Goal: Task Accomplishment & Management: Manage account settings

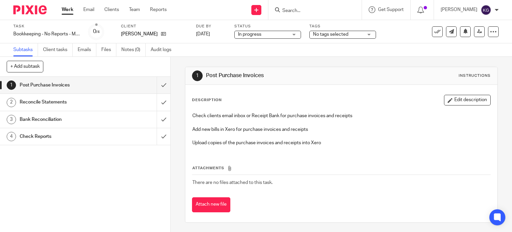
click at [113, 120] on div "Bank Reconciliation" at bounding box center [85, 119] width 130 height 10
click at [340, 36] on span "No tags selected" at bounding box center [330, 34] width 35 height 5
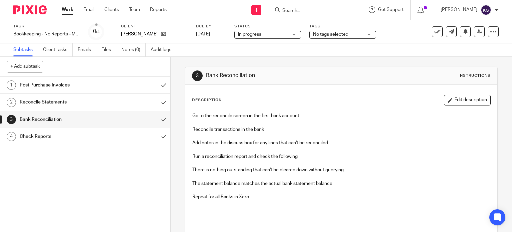
click at [356, 32] on span "No tags selected" at bounding box center [338, 34] width 50 height 7
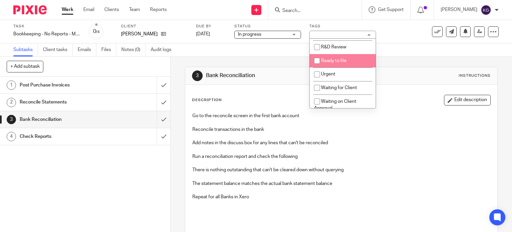
scroll to position [200, 0]
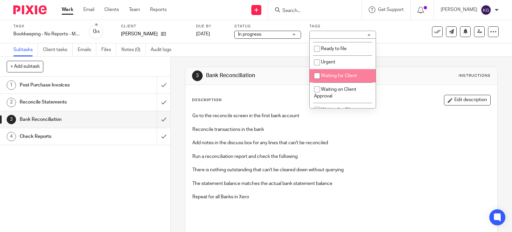
click at [355, 78] on span "Waiting for Client" at bounding box center [339, 75] width 36 height 5
checkbox input "true"
click at [179, 179] on div "3 Bank Reconciliation Instructions Description Edit description Go to the recon…" at bounding box center [342, 144] width 342 height 175
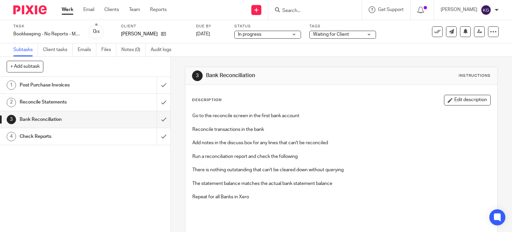
click at [68, 13] on div "Work Email Clients Team Reports Work Email Clients Team Reports Settings" at bounding box center [116, 10] width 122 height 20
click at [73, 7] on link "Work" at bounding box center [68, 9] width 12 height 7
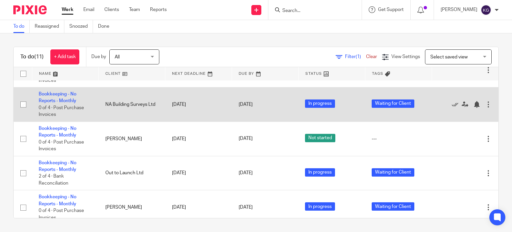
scroll to position [200, 0]
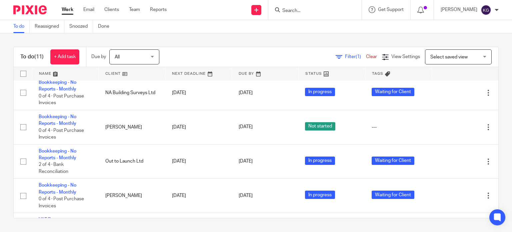
click at [294, 11] on input "Search" at bounding box center [312, 11] width 60 height 6
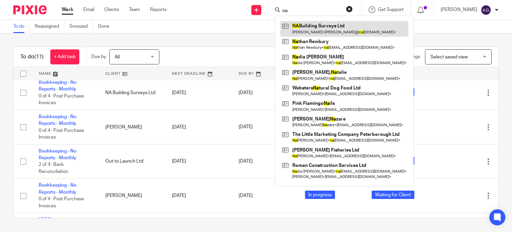
type input "na"
click at [308, 26] on link at bounding box center [345, 28] width 128 height 15
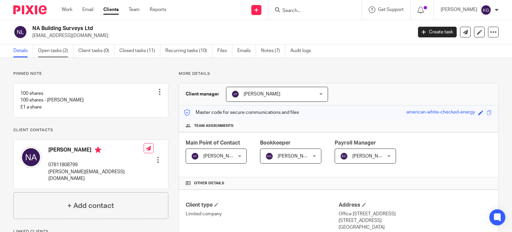
click at [56, 50] on link "Open tasks (2)" at bounding box center [55, 50] width 35 height 13
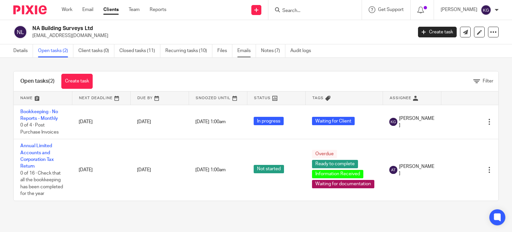
click at [242, 49] on link "Emails" at bounding box center [246, 50] width 19 height 13
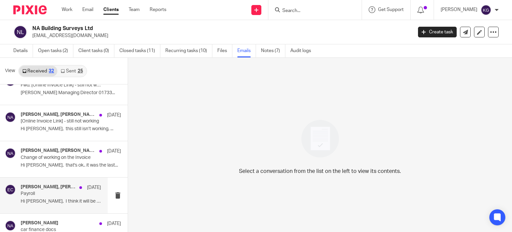
scroll to position [836, 0]
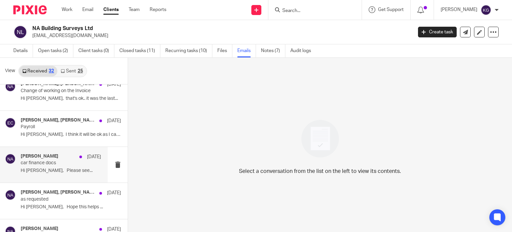
click at [80, 168] on p "Hi Aimee, Please see..." at bounding box center [61, 171] width 80 height 6
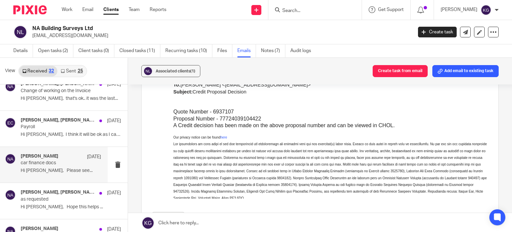
scroll to position [1234, 0]
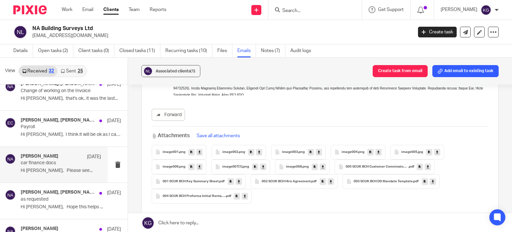
click at [284, 179] on span "002 SCUK BCH Hire Agreement" at bounding box center [286, 181] width 49 height 4
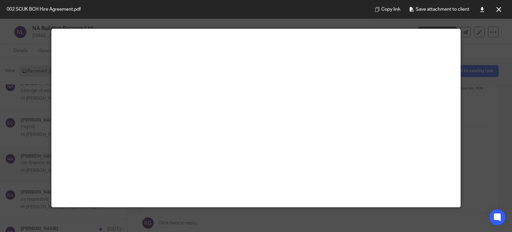
scroll to position [0, 0]
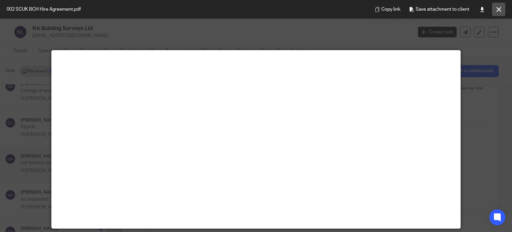
click at [497, 7] on icon at bounding box center [499, 9] width 5 height 5
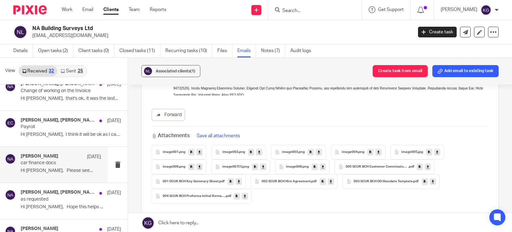
click at [300, 185] on div "002 SCUK BCH Hire Agreement .pdf" at bounding box center [294, 181] width 87 height 15
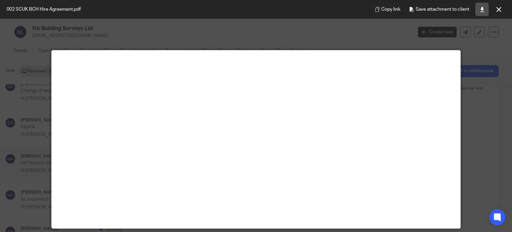
click at [484, 12] on link at bounding box center [482, 9] width 13 height 13
click at [498, 9] on icon at bounding box center [499, 9] width 5 height 5
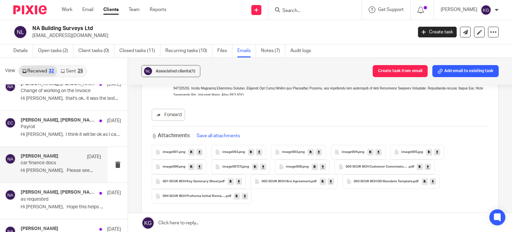
scroll to position [1, 0]
